Goal: Information Seeking & Learning: Learn about a topic

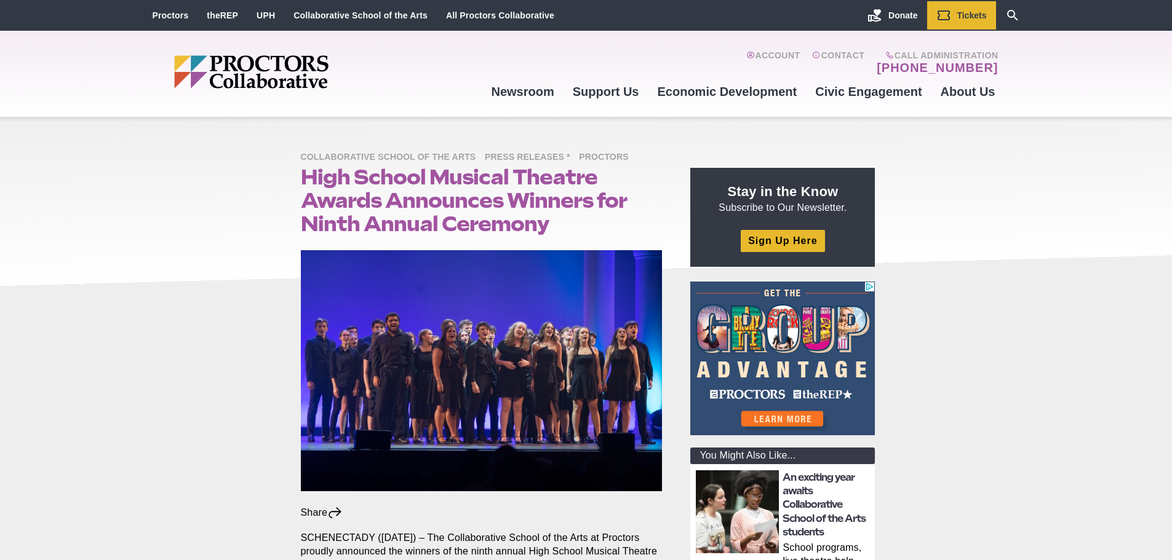
click at [409, 324] on img at bounding box center [482, 370] width 362 height 241
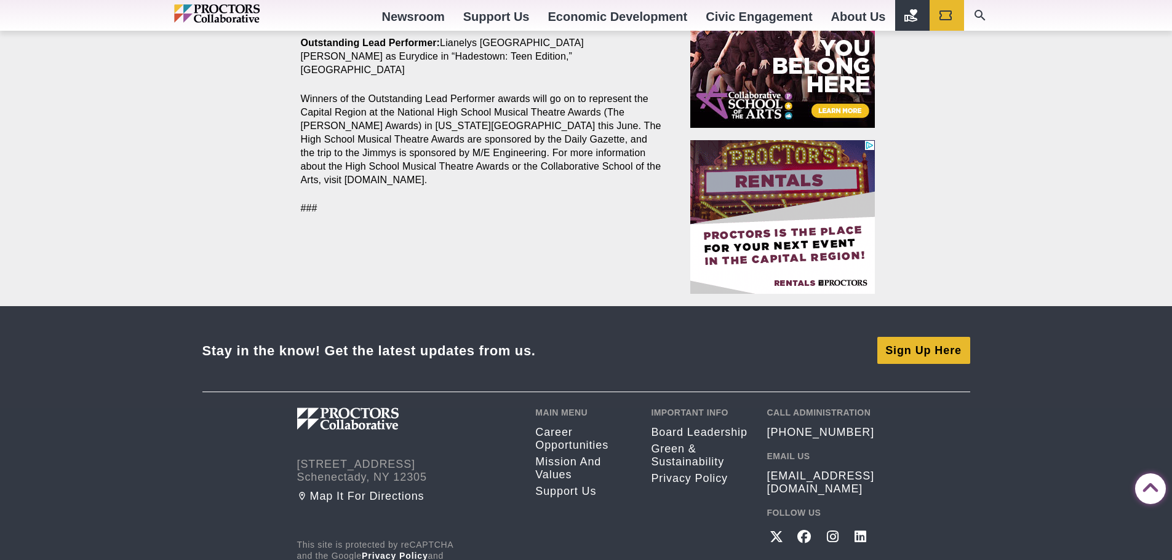
scroll to position [1224, 0]
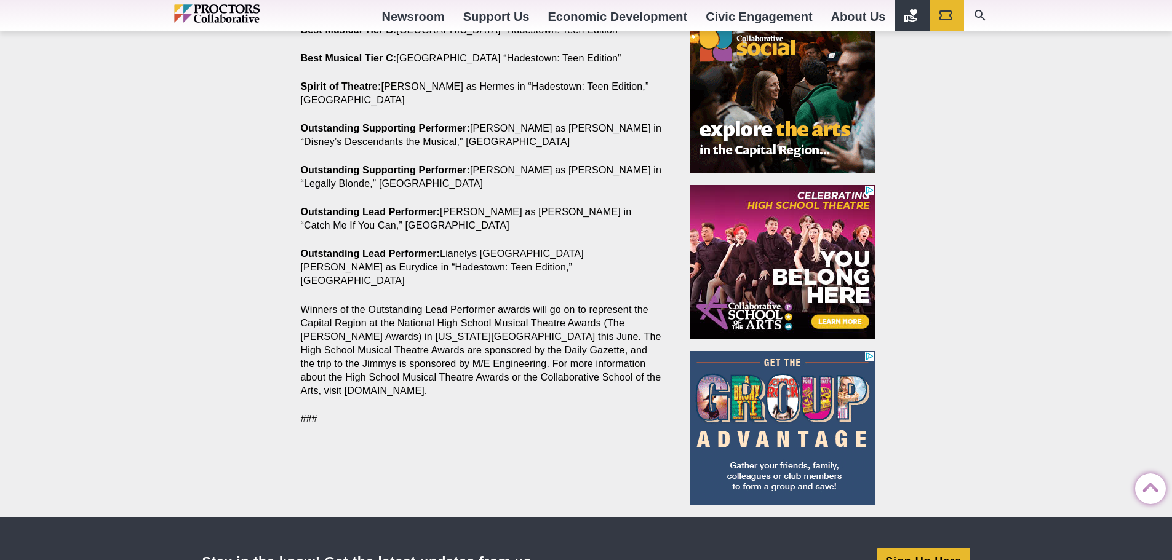
scroll to position [1101, 0]
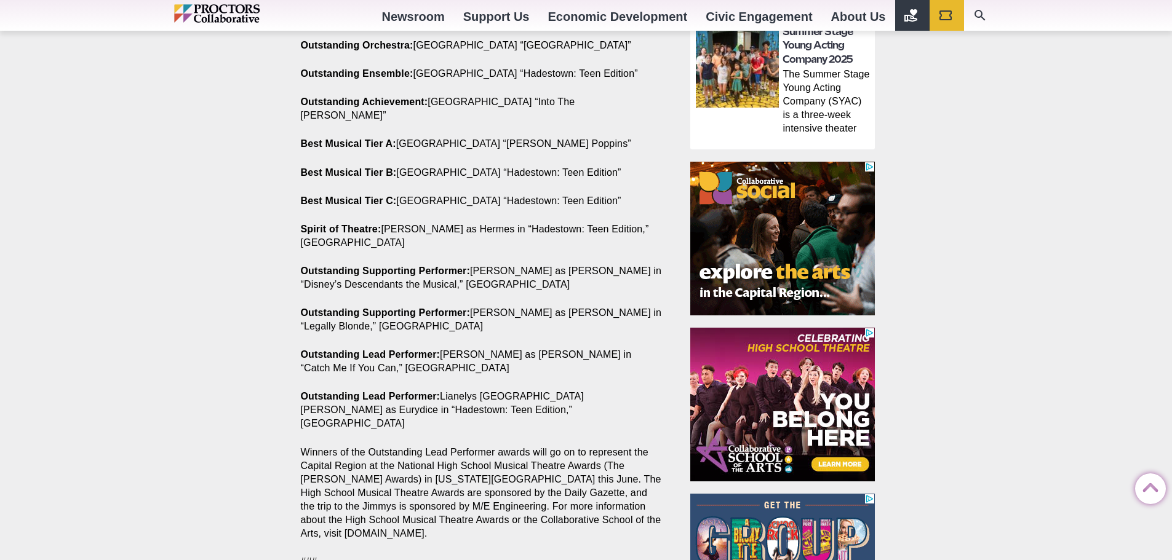
scroll to position [978, 0]
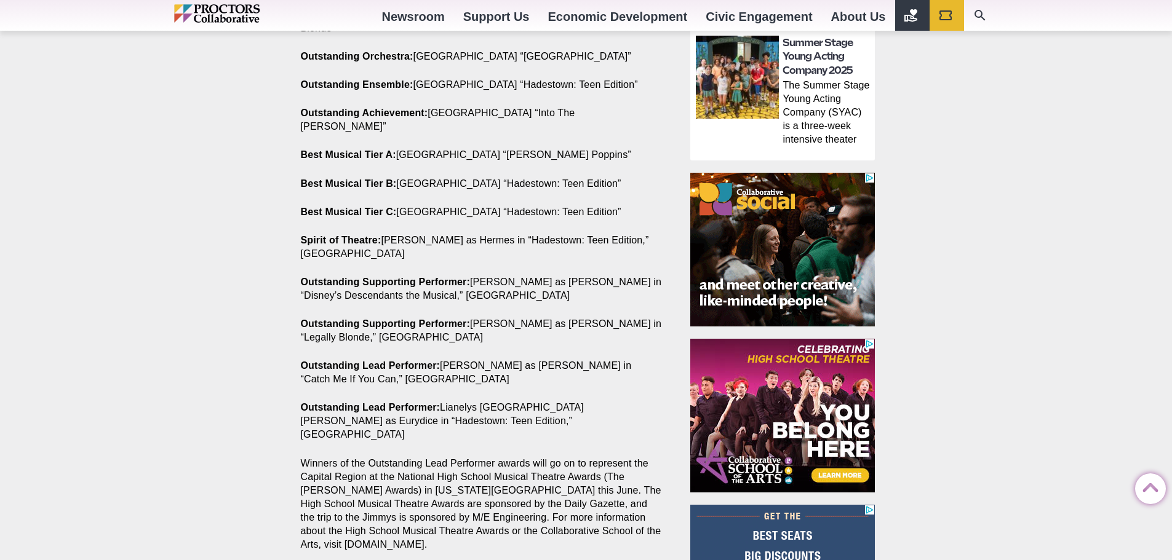
click at [494, 477] on p "Winners of the Outstanding Lead Performer awards will go on to represent the Ca…" at bounding box center [482, 504] width 362 height 95
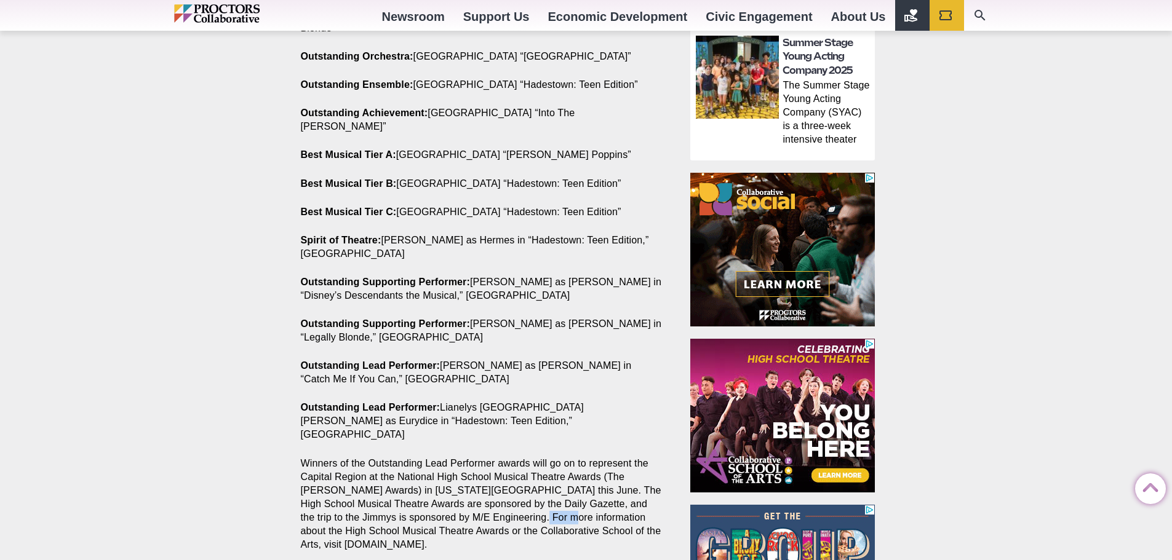
click at [494, 477] on p "Winners of the Outstanding Lead Performer awards will go on to represent the Ca…" at bounding box center [482, 504] width 362 height 95
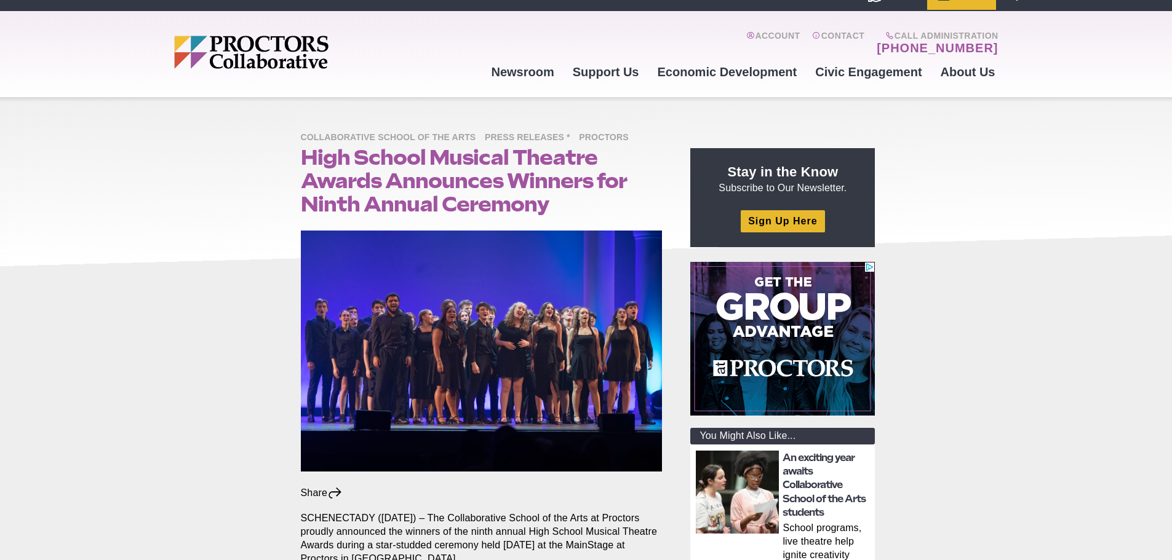
scroll to position [0, 0]
